Goal: Communication & Community: Answer question/provide support

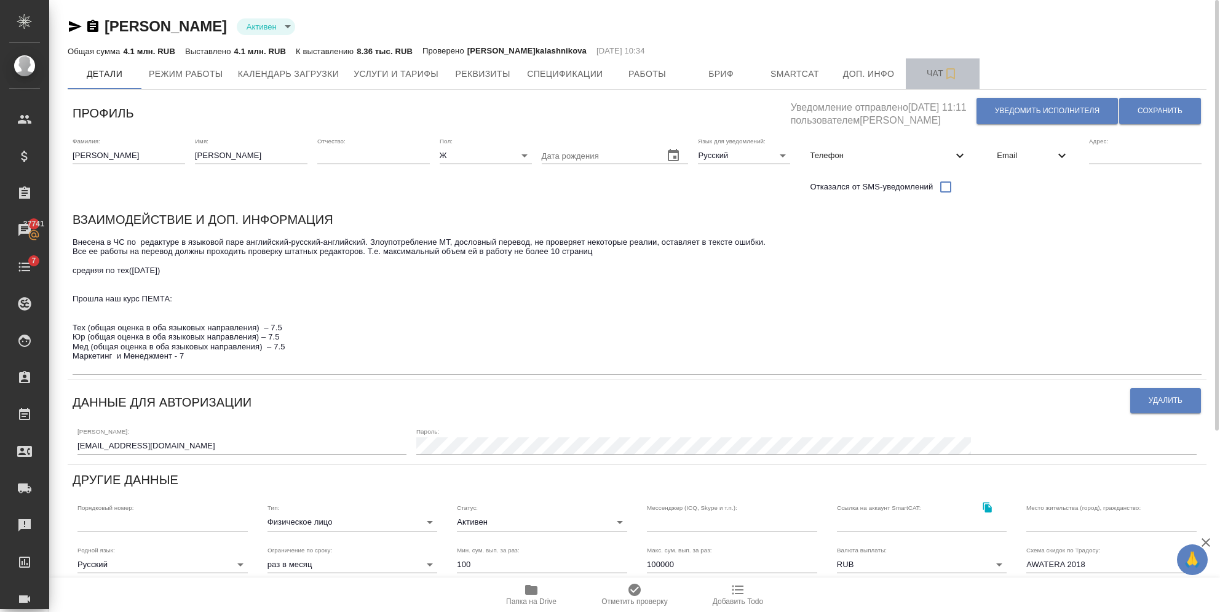
click at [923, 82] on button "Чат" at bounding box center [943, 73] width 74 height 31
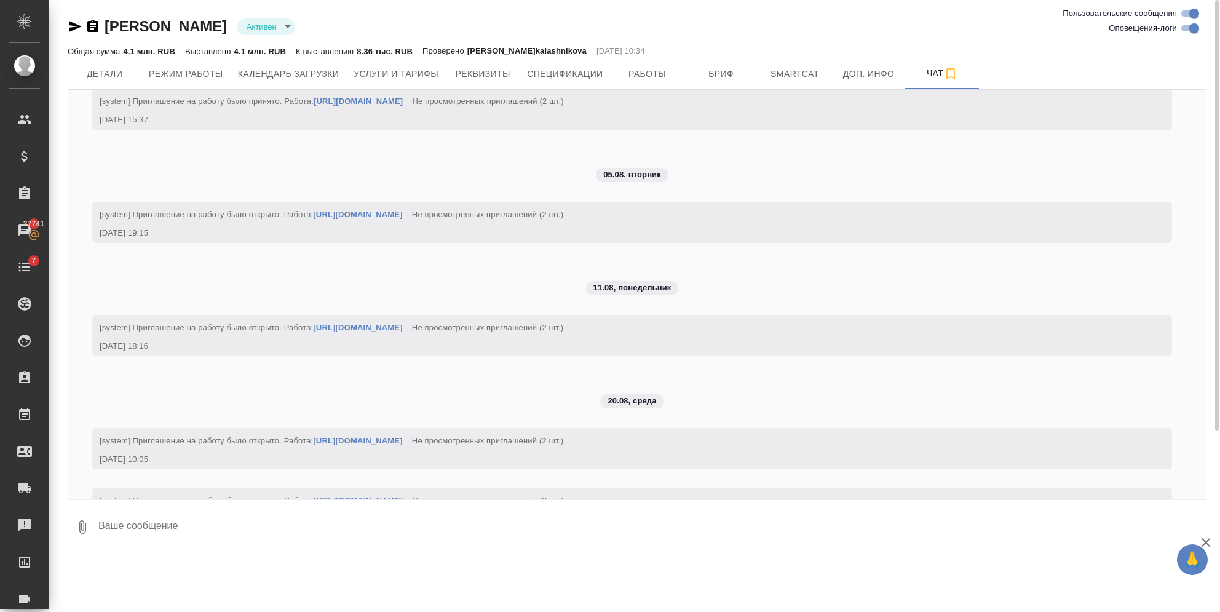
scroll to position [18999, 0]
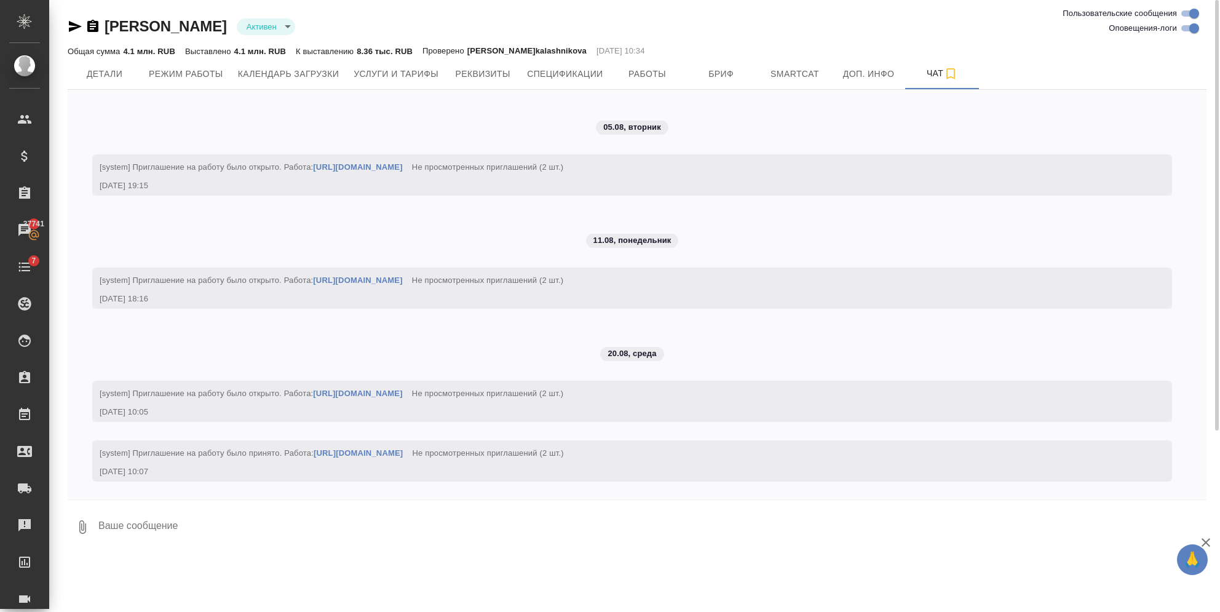
click at [403, 451] on link "[URL][DOMAIN_NAME]" at bounding box center [358, 452] width 89 height 9
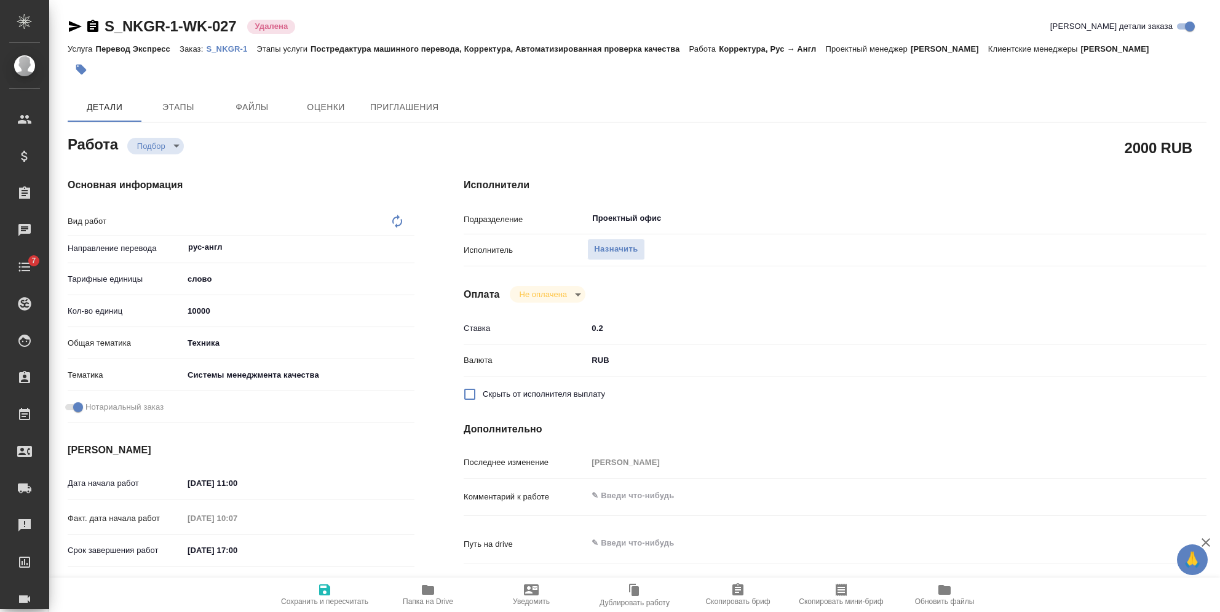
type textarea "x"
type textarea "Корректура"
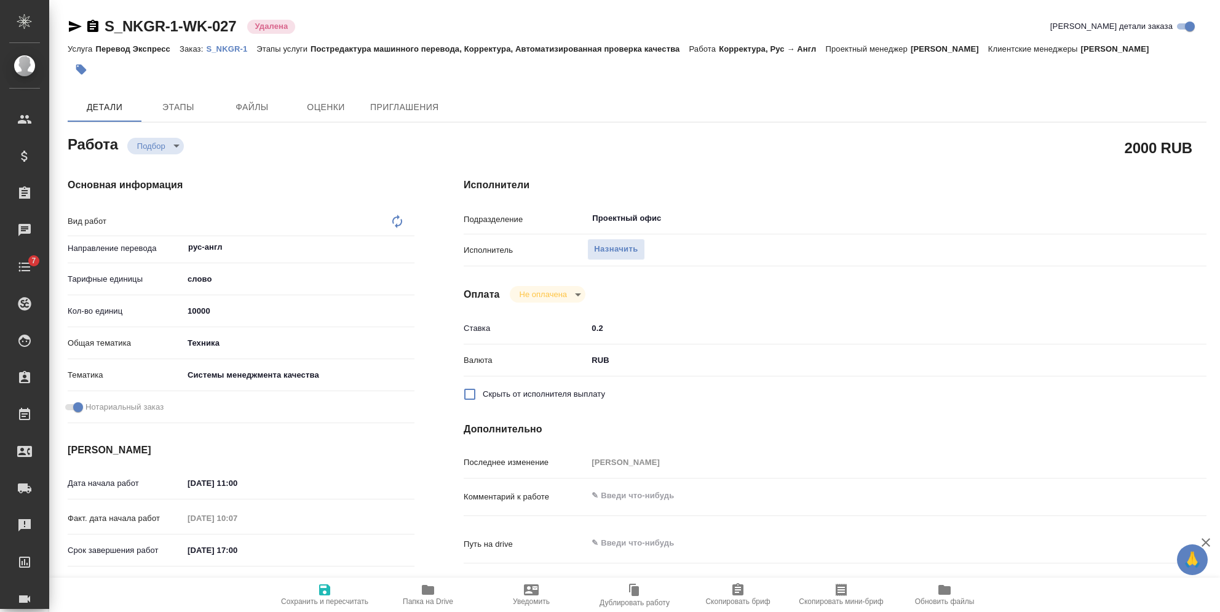
type textarea "x"
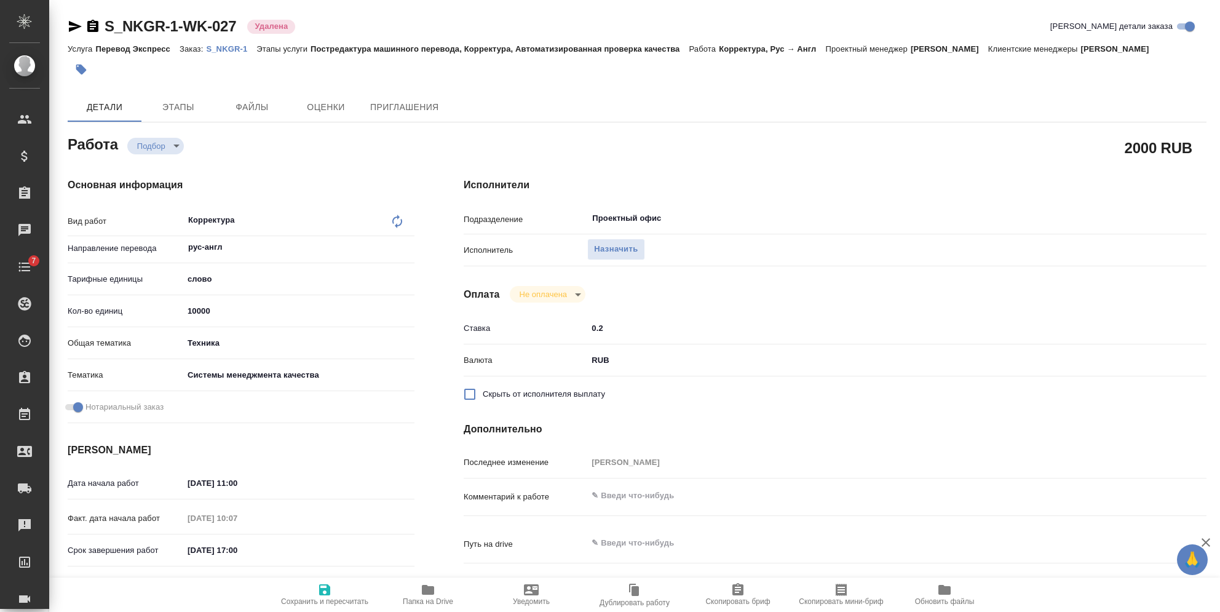
type textarea "x"
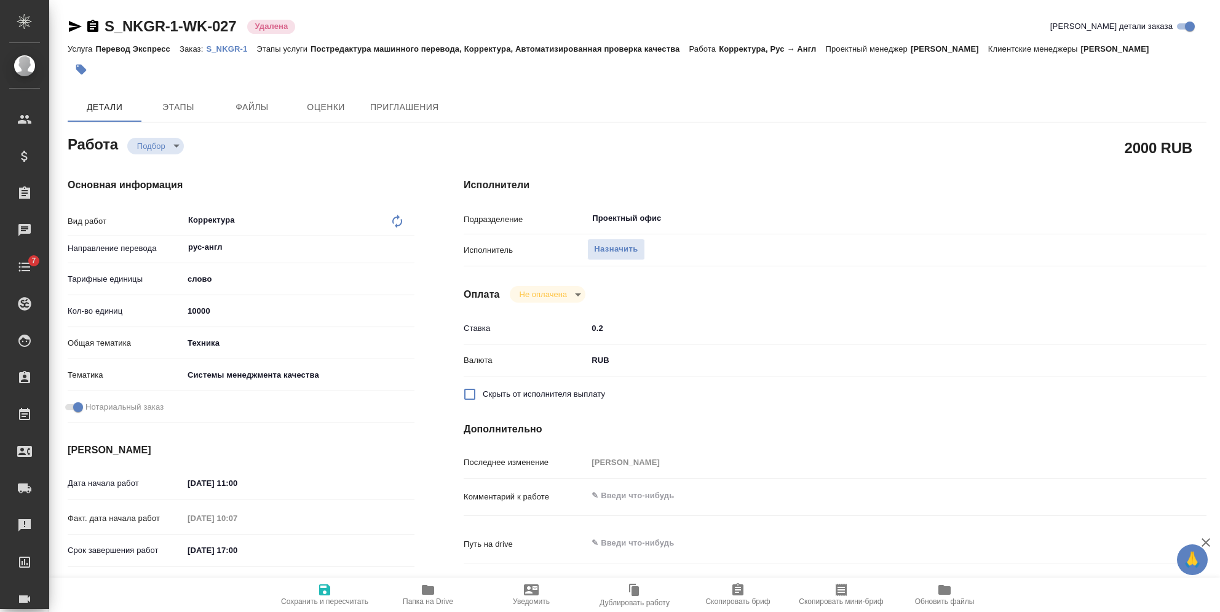
type textarea "x"
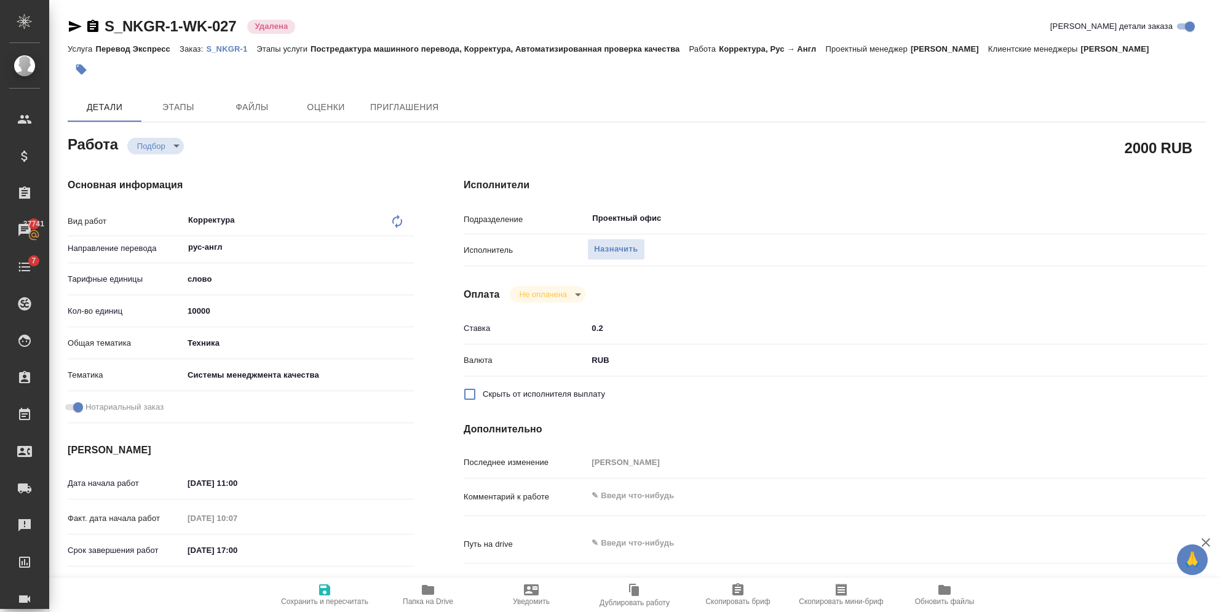
type textarea "x"
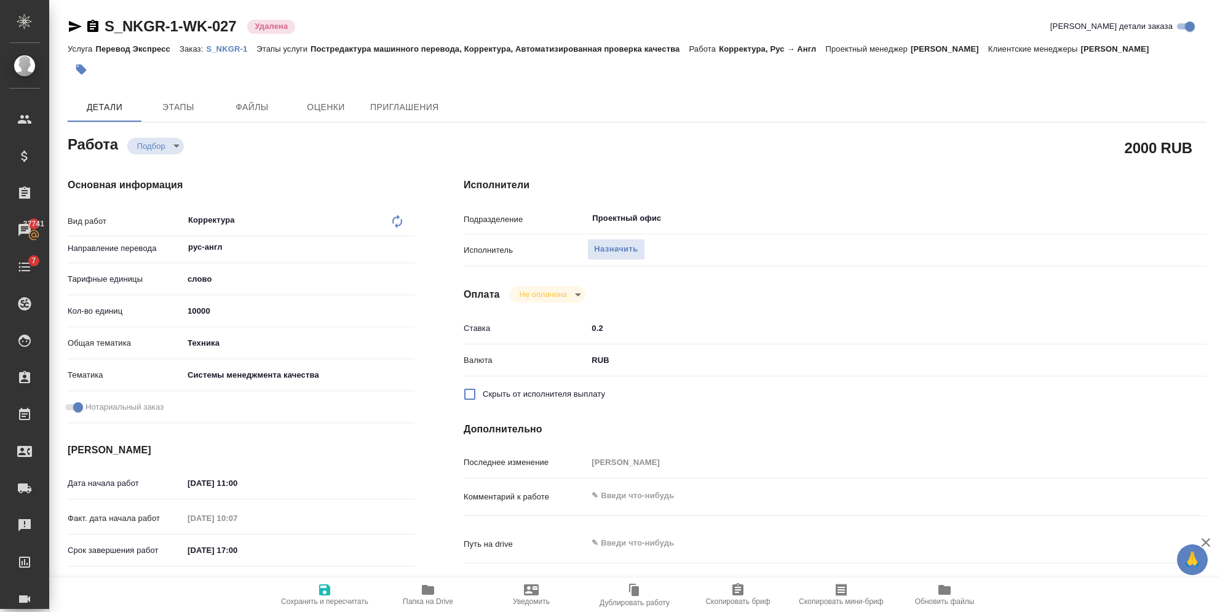
scroll to position [409, 0]
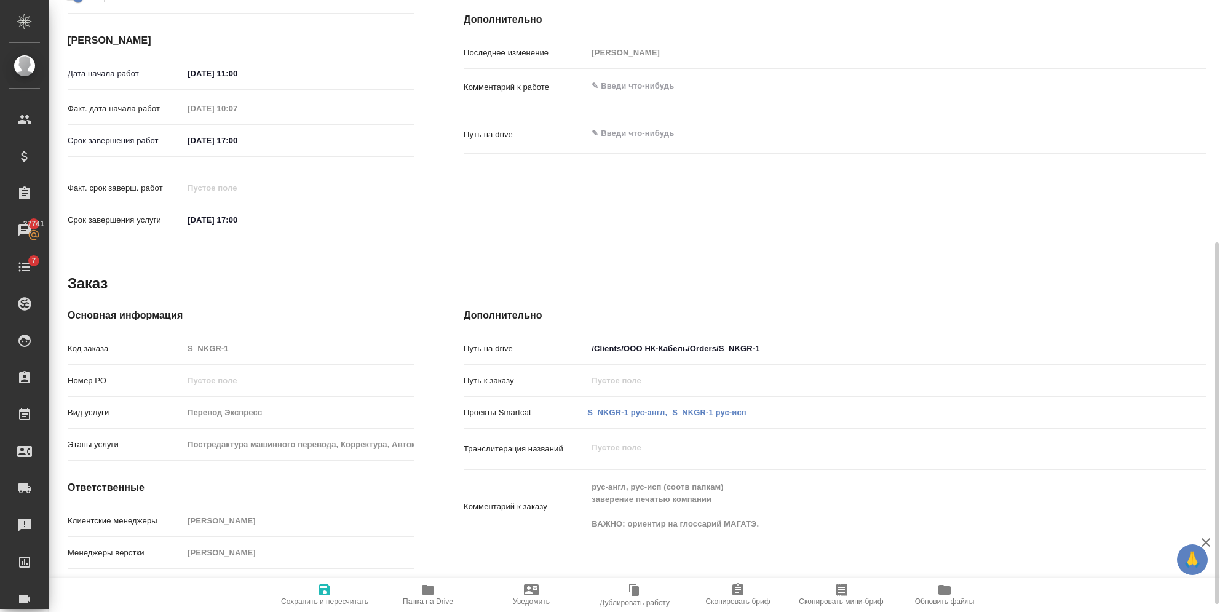
type textarea "x"
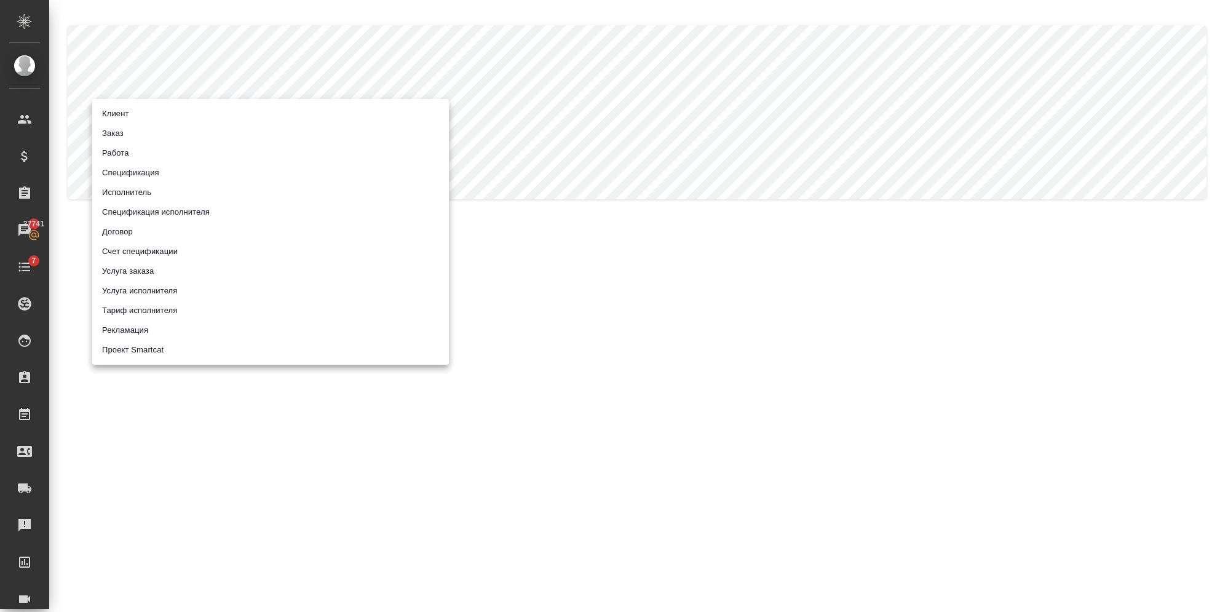
click at [179, 119] on body ".cls-1 fill:#fff; AWATERA Semenets Irina Клиенты Спецификации Заказы 37741 Чаты…" at bounding box center [610, 306] width 1220 height 612
click at [146, 194] on li "Исполнитель" at bounding box center [270, 193] width 357 height 20
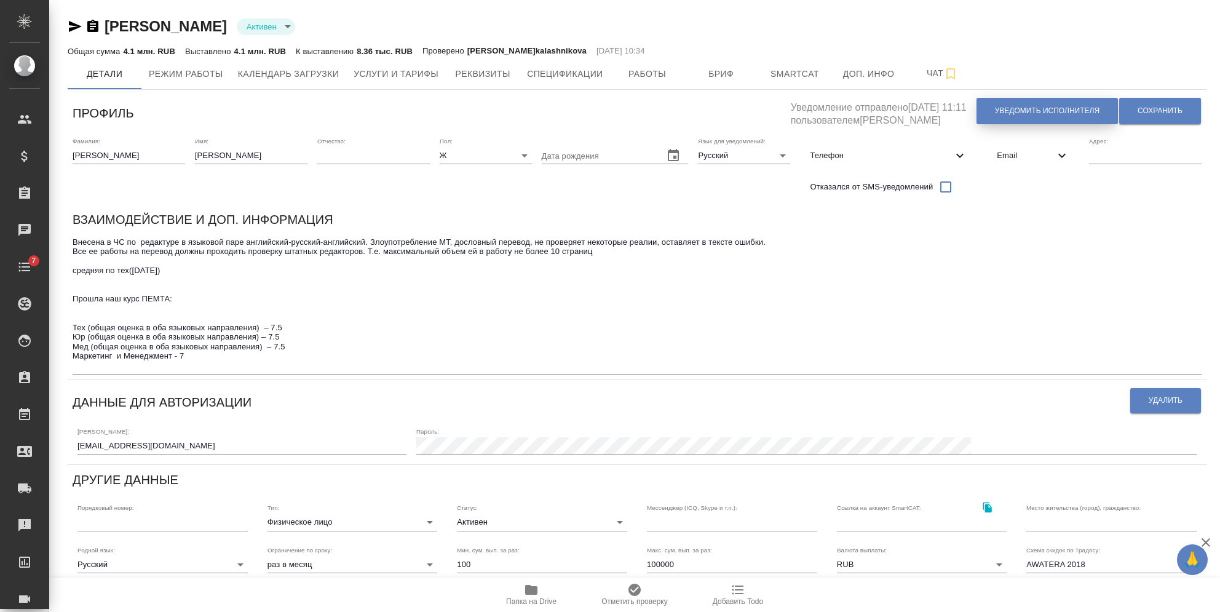
click at [1002, 114] on span "Уведомить исполнителя" at bounding box center [1047, 111] width 105 height 10
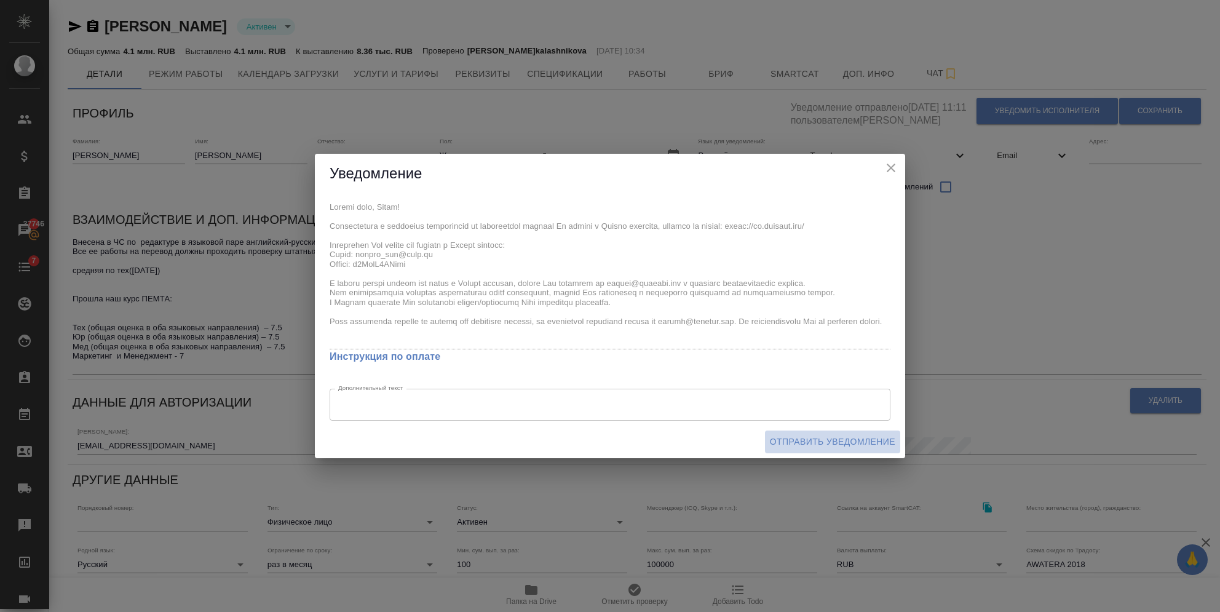
click at [804, 434] on span "Отправить уведомление" at bounding box center [832, 441] width 125 height 15
